Goal: Task Accomplishment & Management: Manage account settings

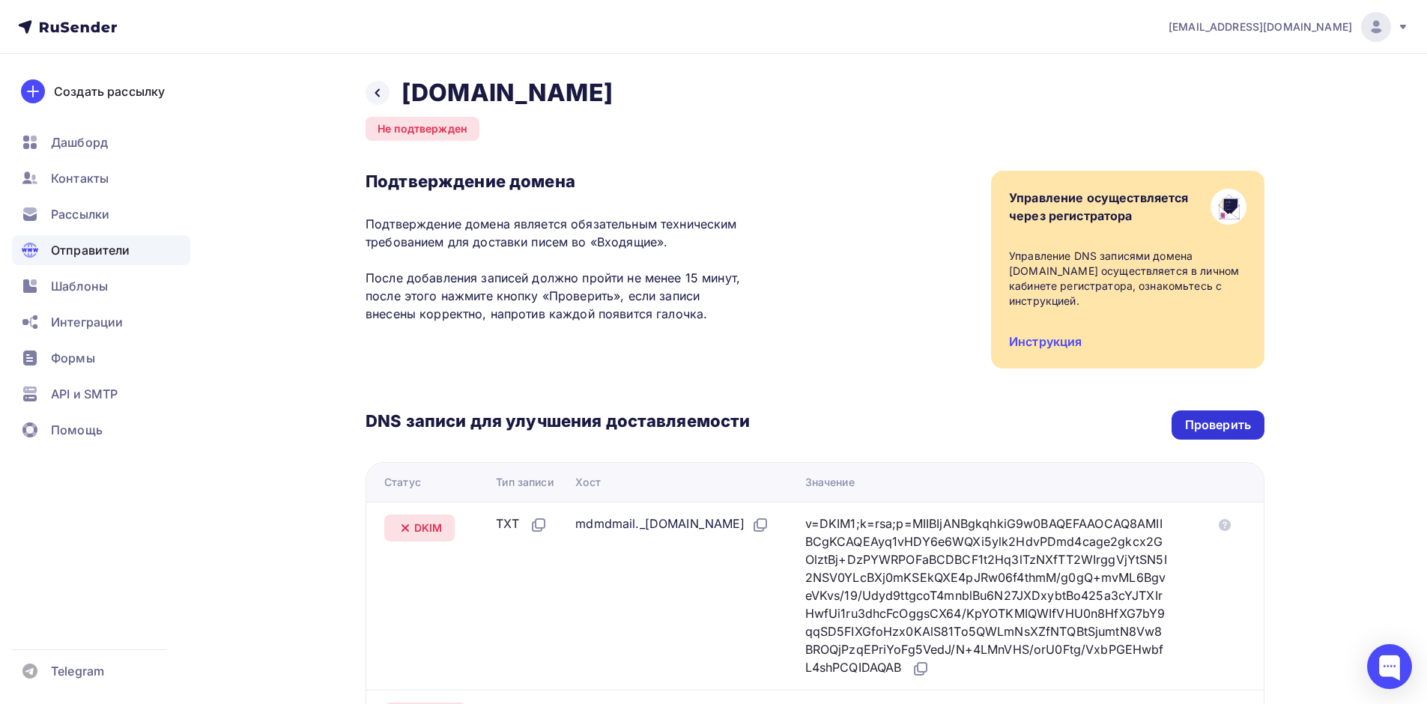
click at [1250, 429] on div "Проверить" at bounding box center [1218, 425] width 66 height 17
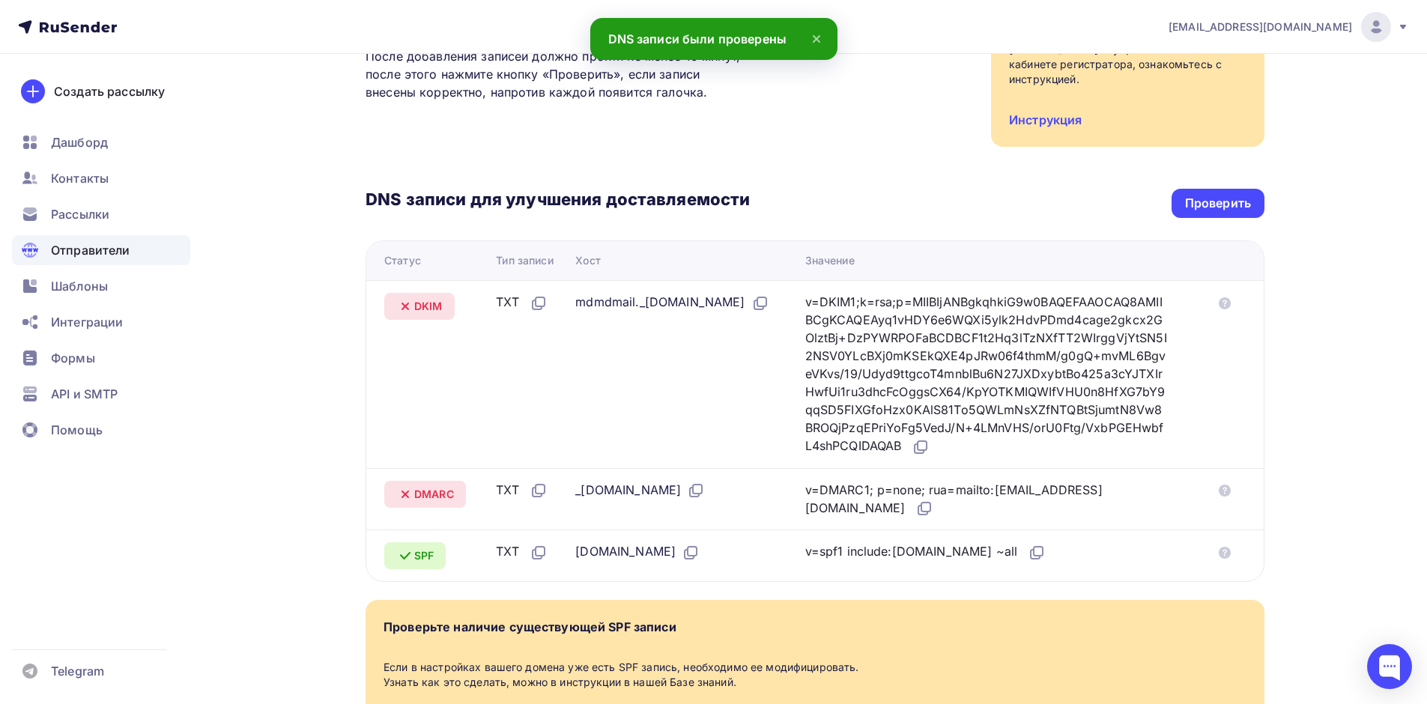
scroll to position [300, 0]
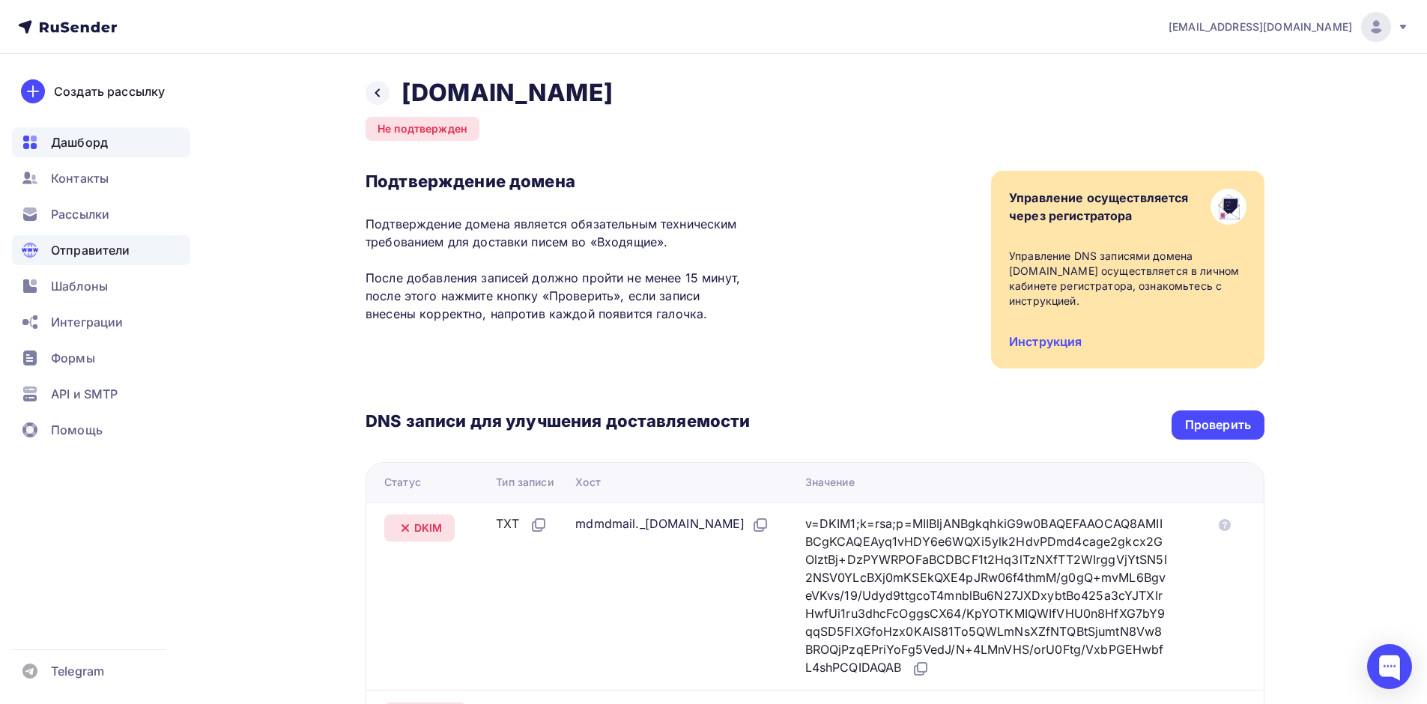
click at [48, 141] on div "Дашборд" at bounding box center [101, 142] width 178 height 30
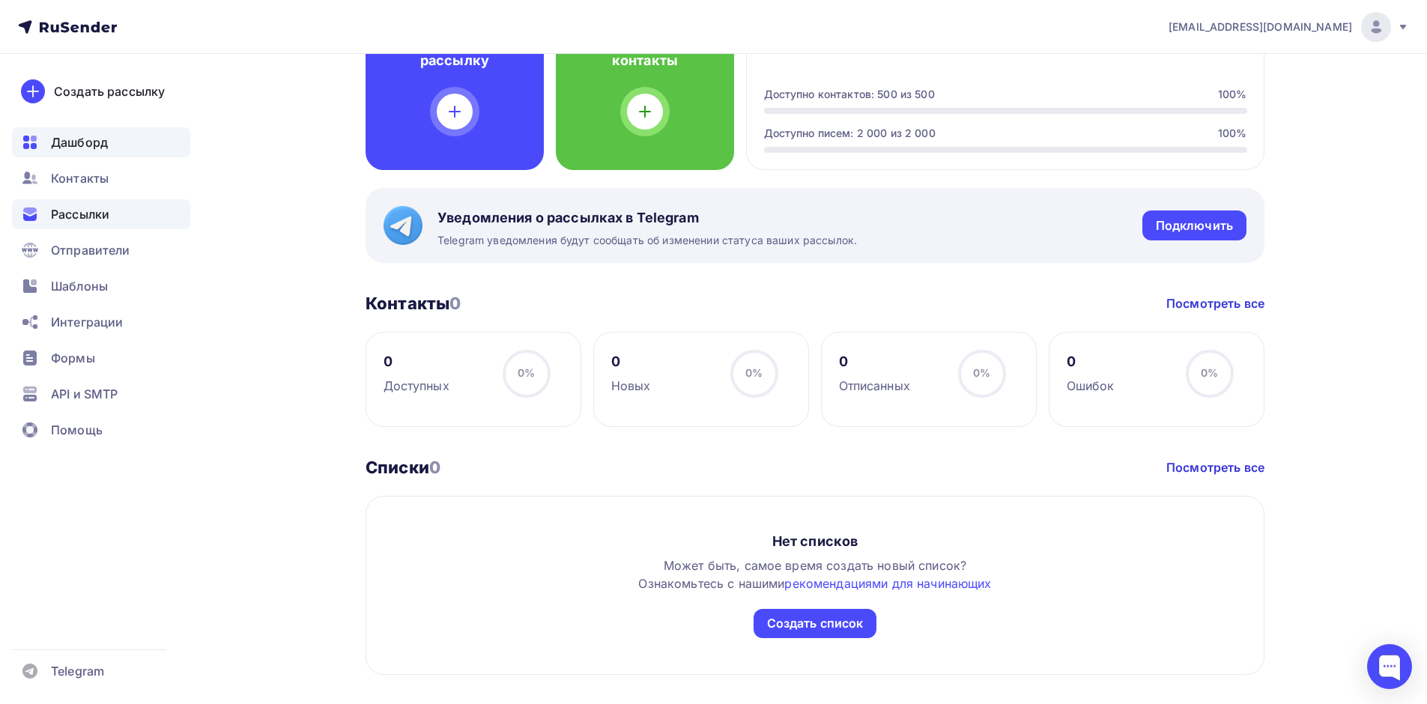
scroll to position [125, 0]
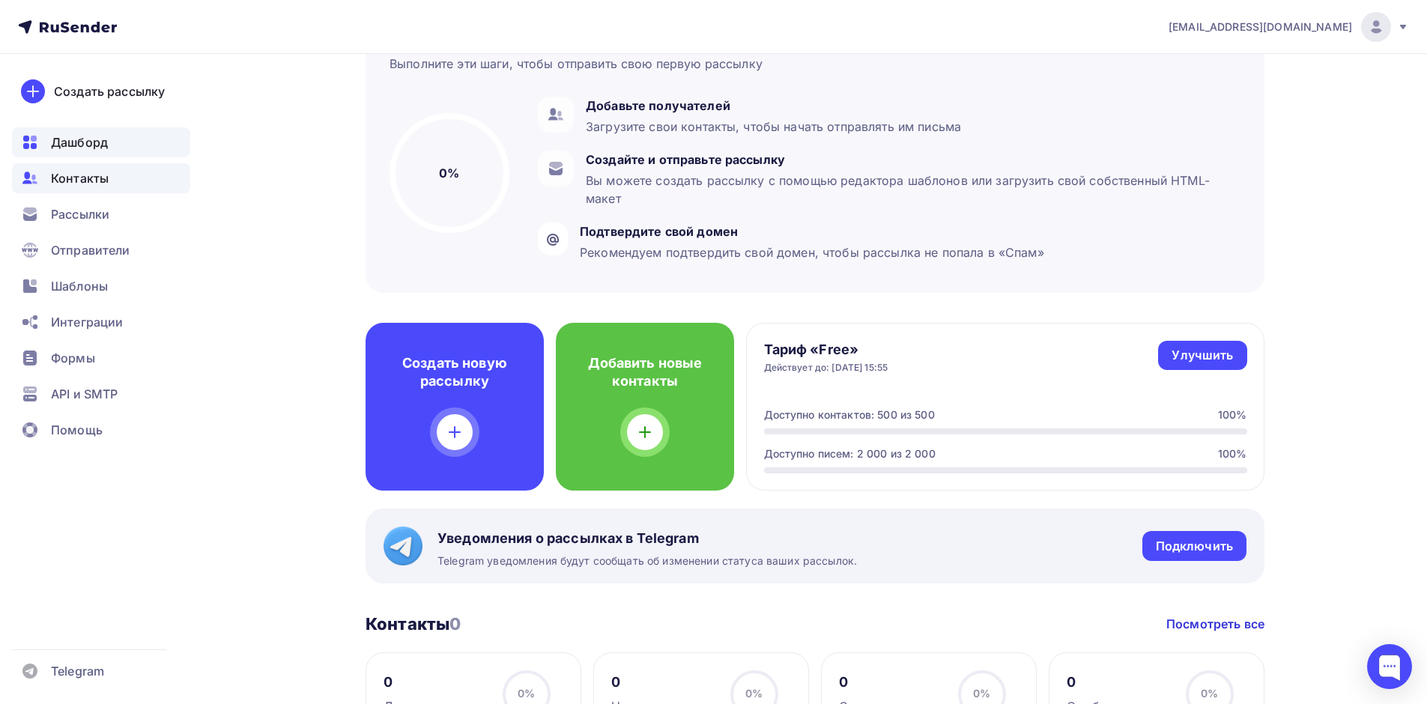
click at [58, 172] on span "Контакты" at bounding box center [80, 178] width 58 height 18
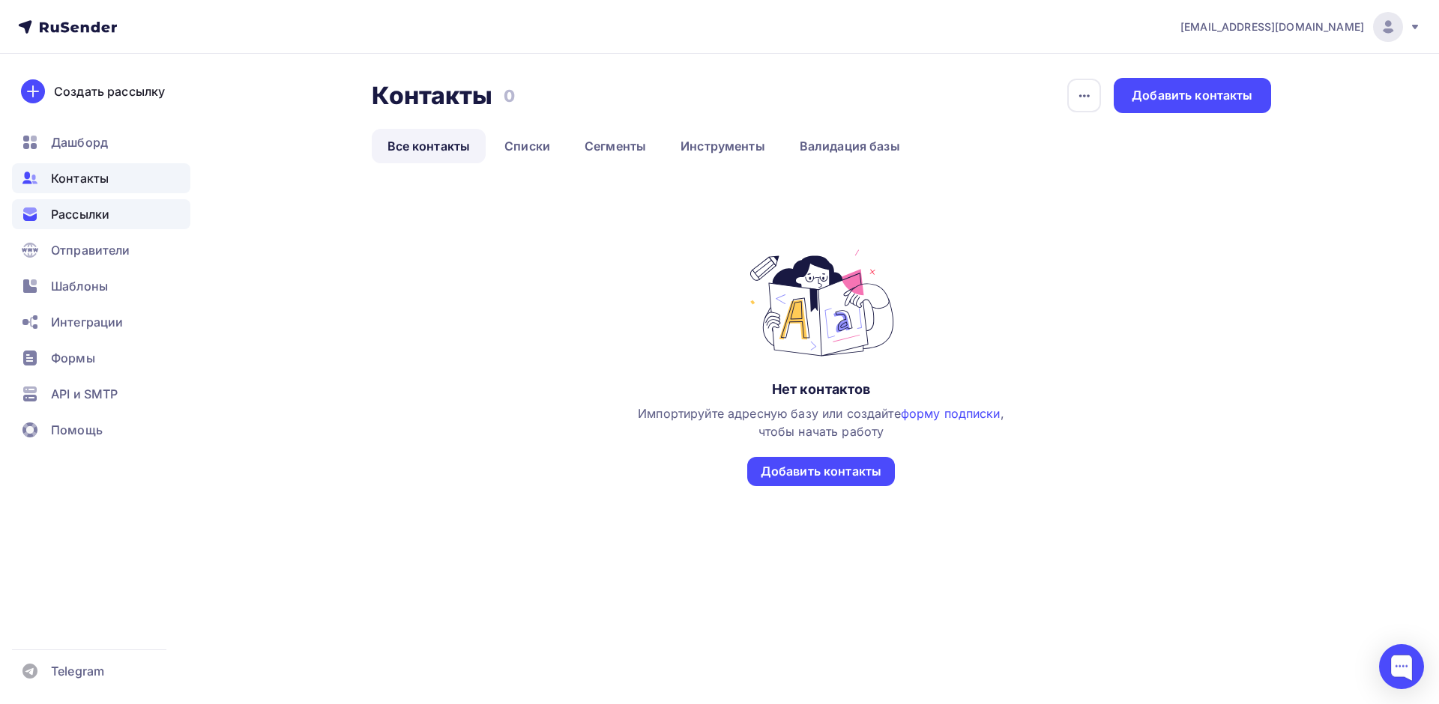
click at [95, 225] on div "Рассылки" at bounding box center [101, 214] width 178 height 30
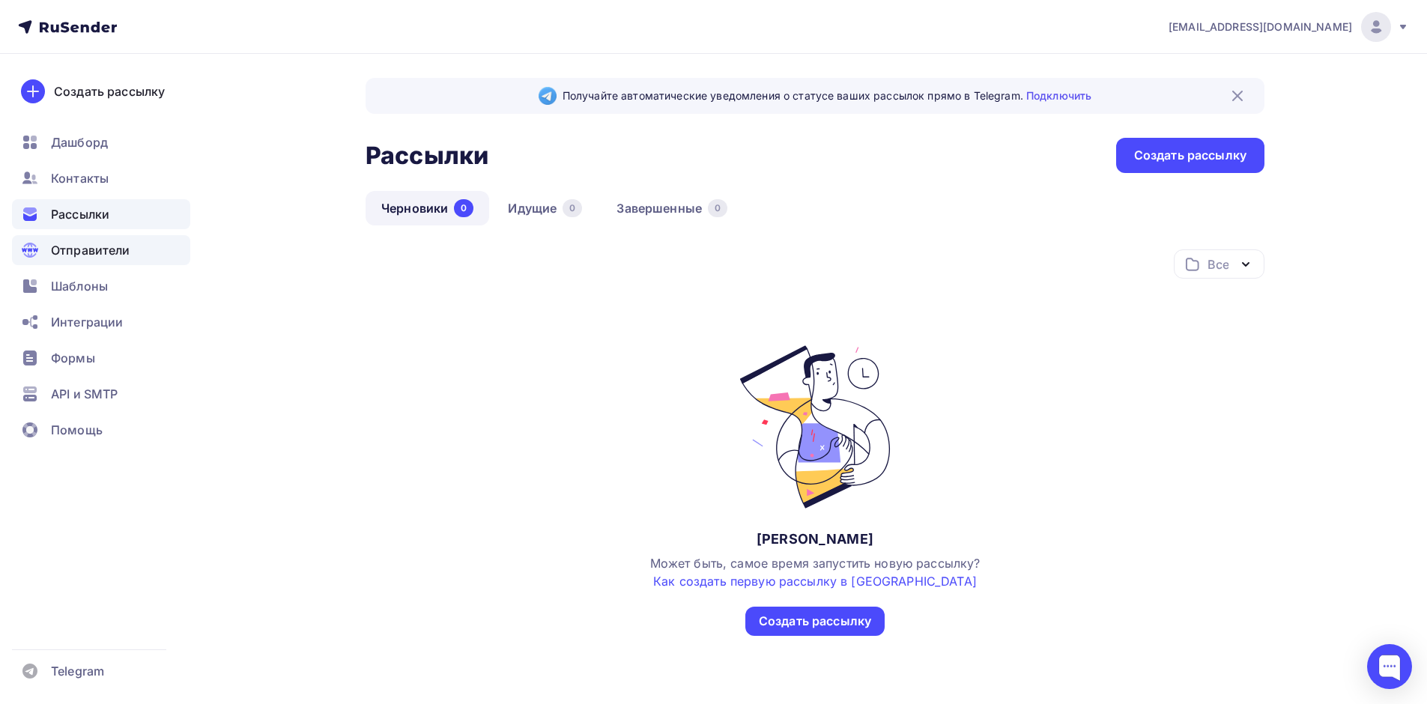
click at [74, 255] on span "Отправители" at bounding box center [90, 250] width 79 height 18
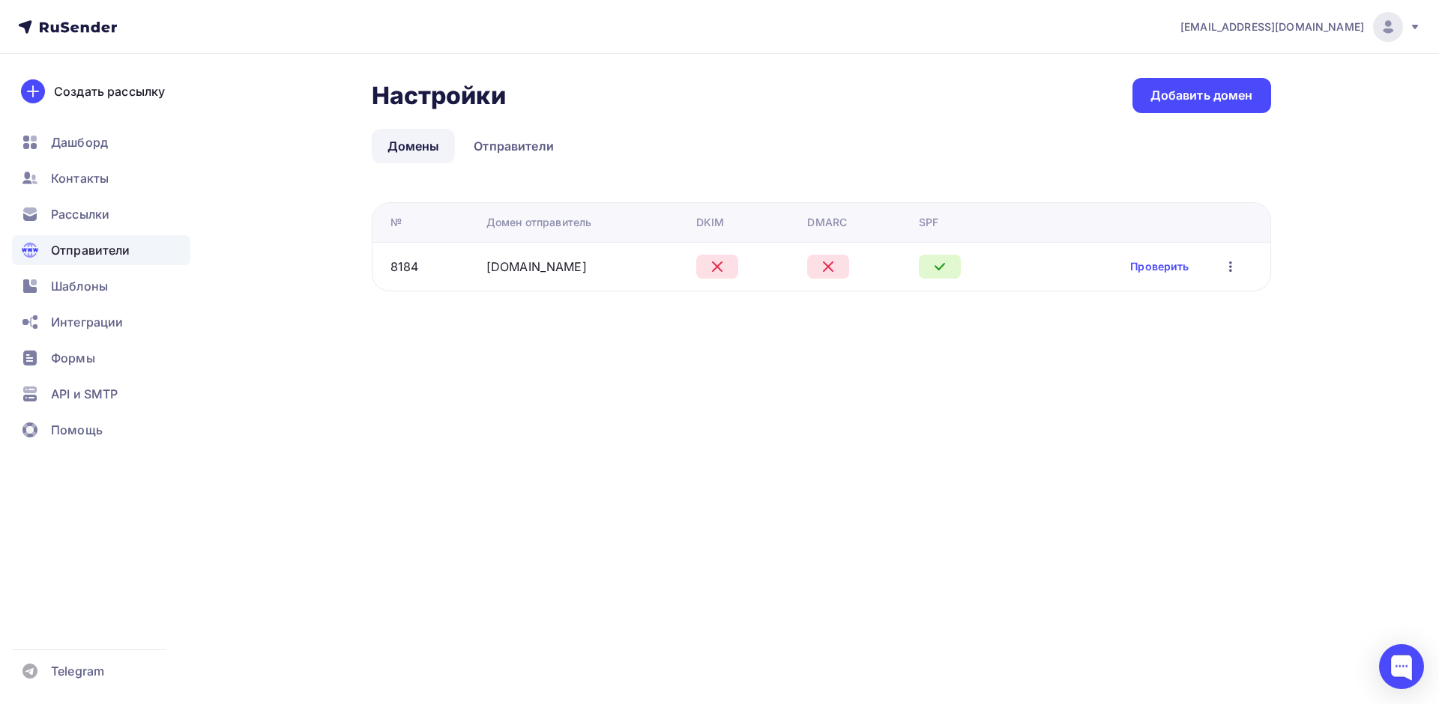
click at [1151, 256] on td "Проверить Редактировать Удалить" at bounding box center [1147, 266] width 246 height 49
click at [1143, 268] on link "Проверить" at bounding box center [1159, 266] width 58 height 15
